Goal: Task Accomplishment & Management: Use online tool/utility

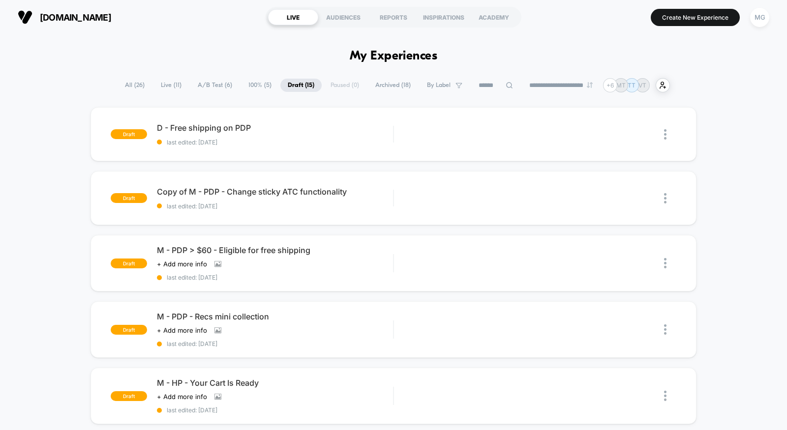
click at [216, 87] on span "A/B Test ( 6 )" at bounding box center [214, 85] width 49 height 13
